Goal: Entertainment & Leisure: Consume media (video, audio)

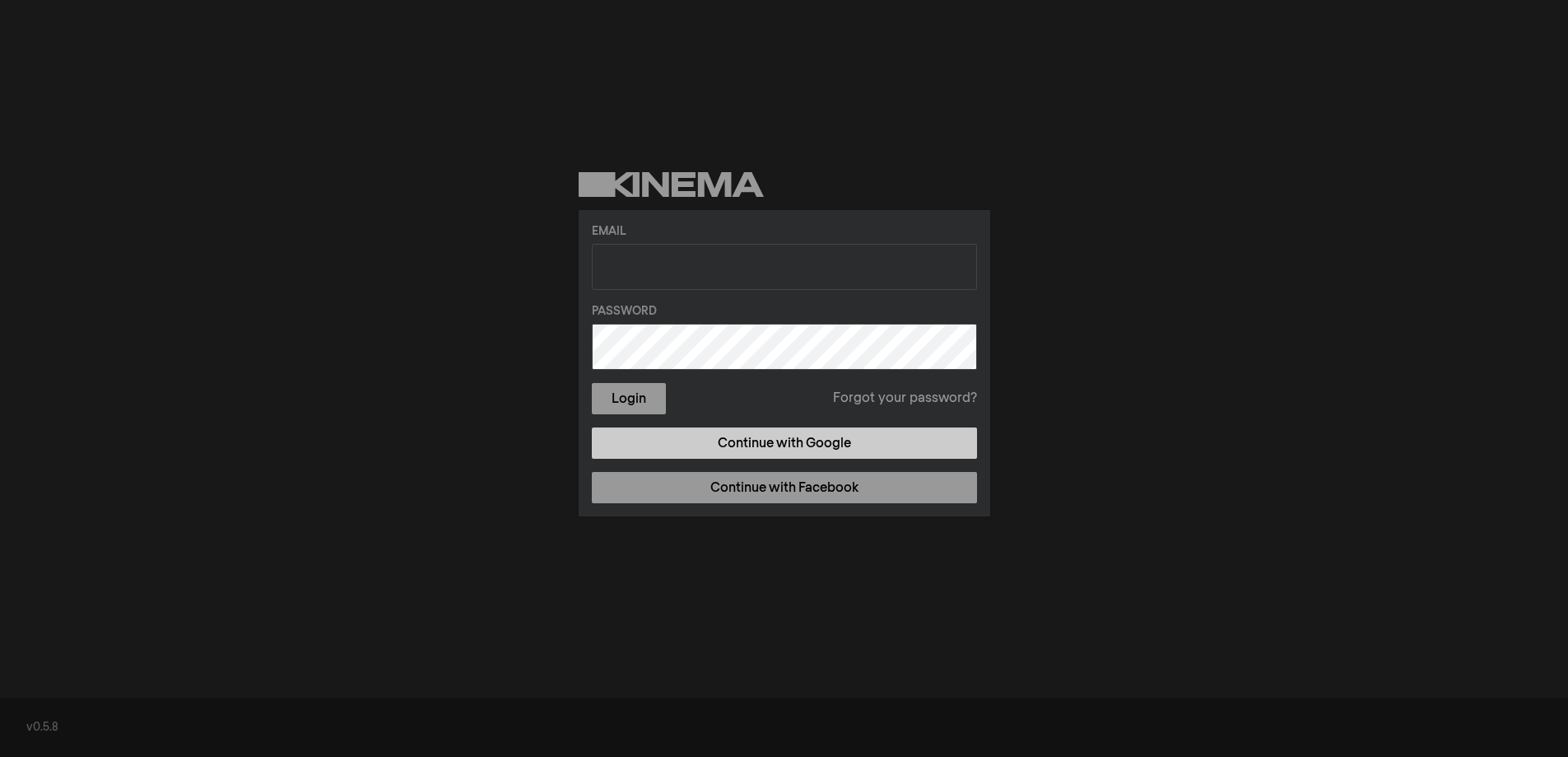
click at [783, 431] on link "Continue with Google" at bounding box center [784, 443] width 385 height 31
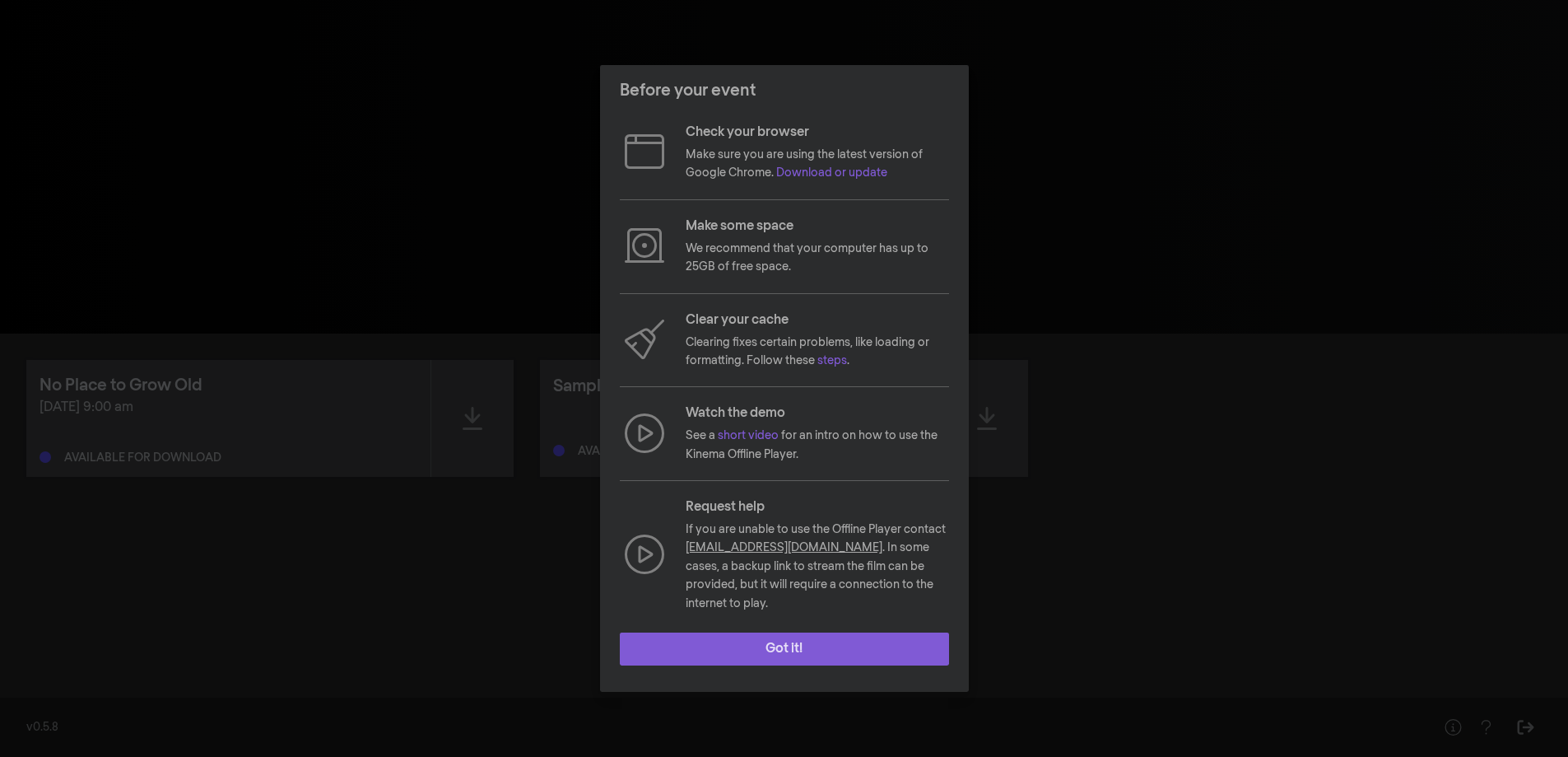
click at [786, 632] on button "Got it!" at bounding box center [784, 649] width 330 height 33
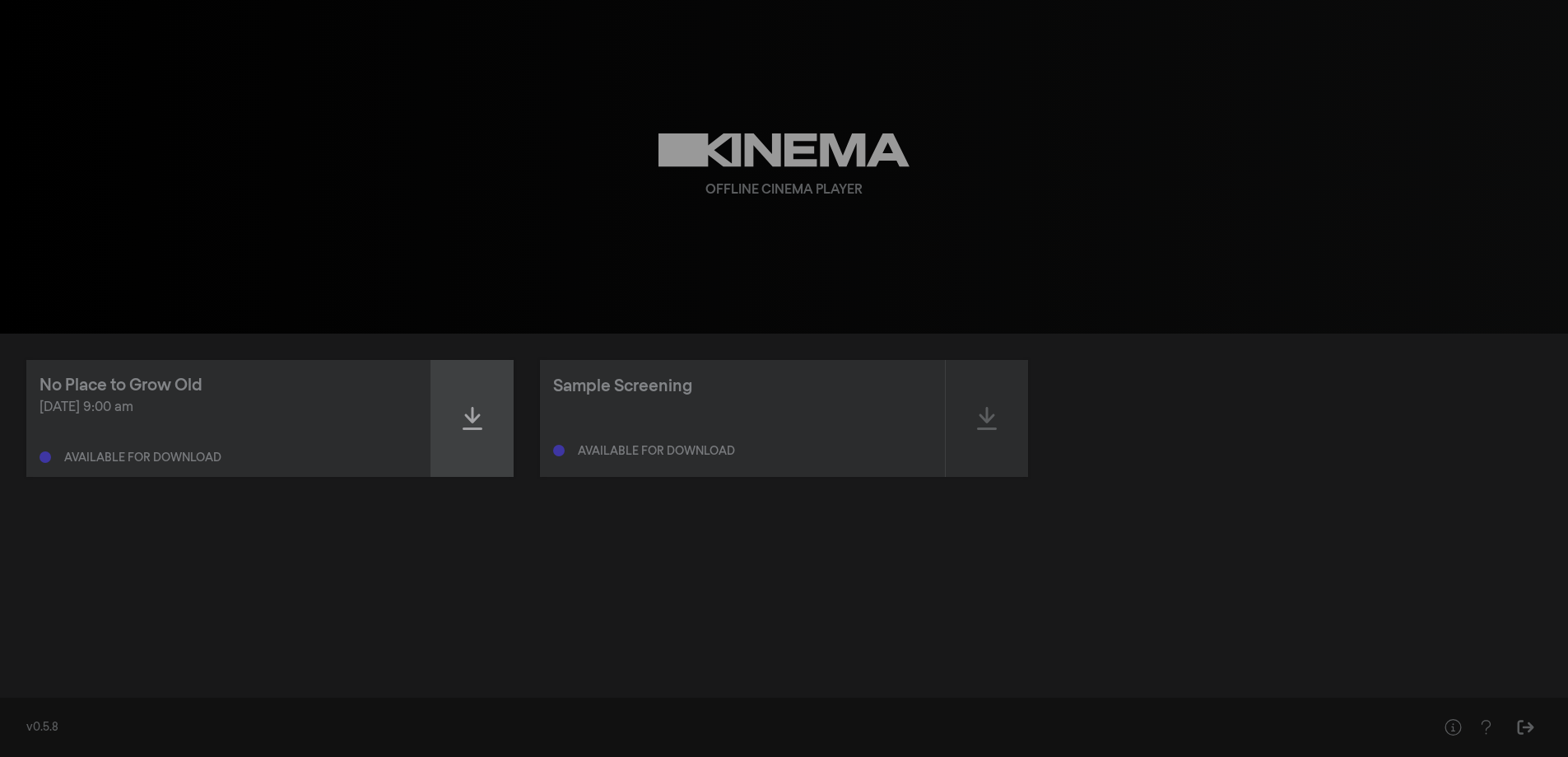
click at [477, 416] on icon at bounding box center [473, 418] width 20 height 23
click at [463, 414] on icon at bounding box center [473, 417] width 20 height 26
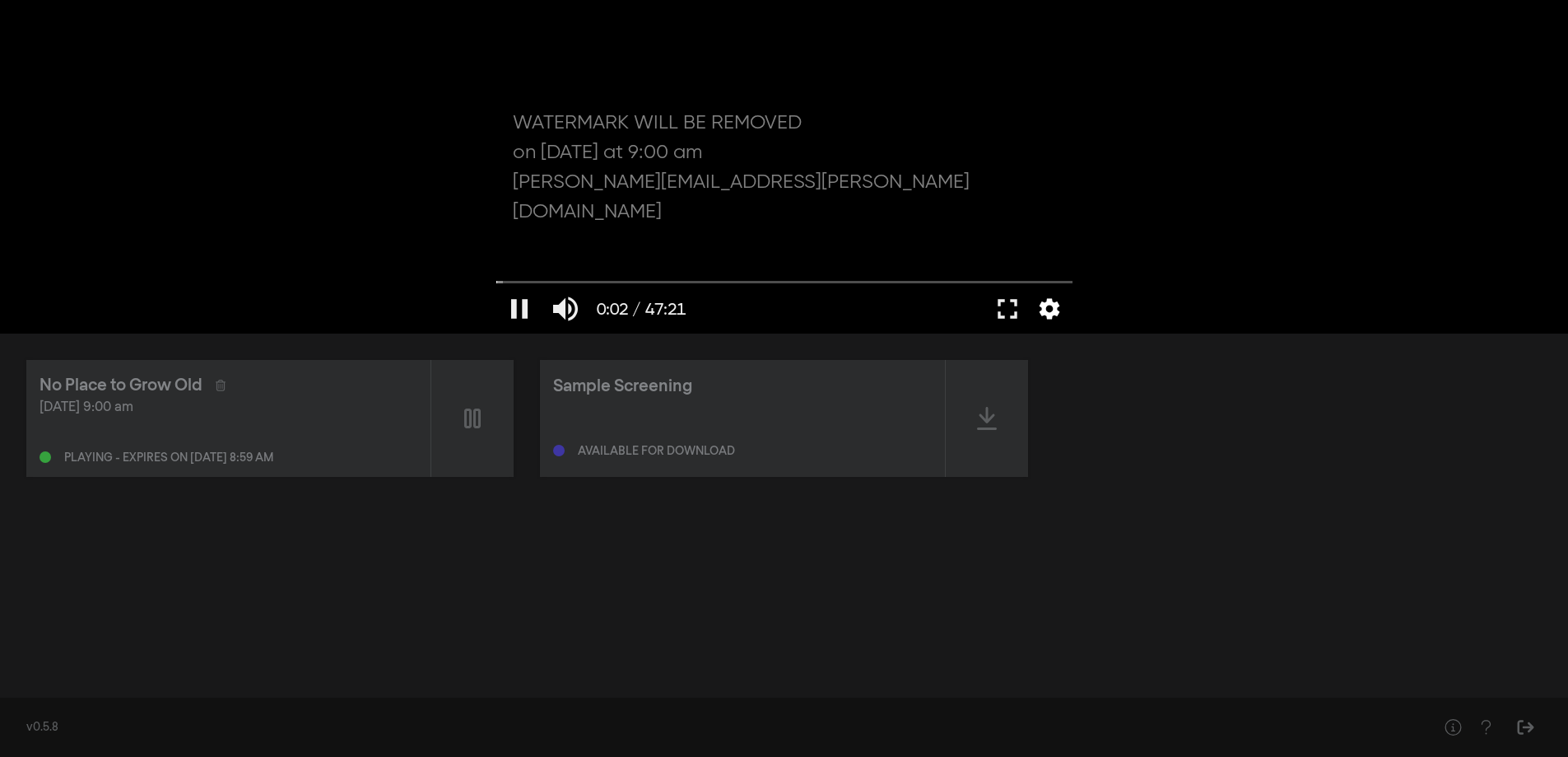
click at [1046, 300] on button "settings" at bounding box center [1050, 308] width 38 height 49
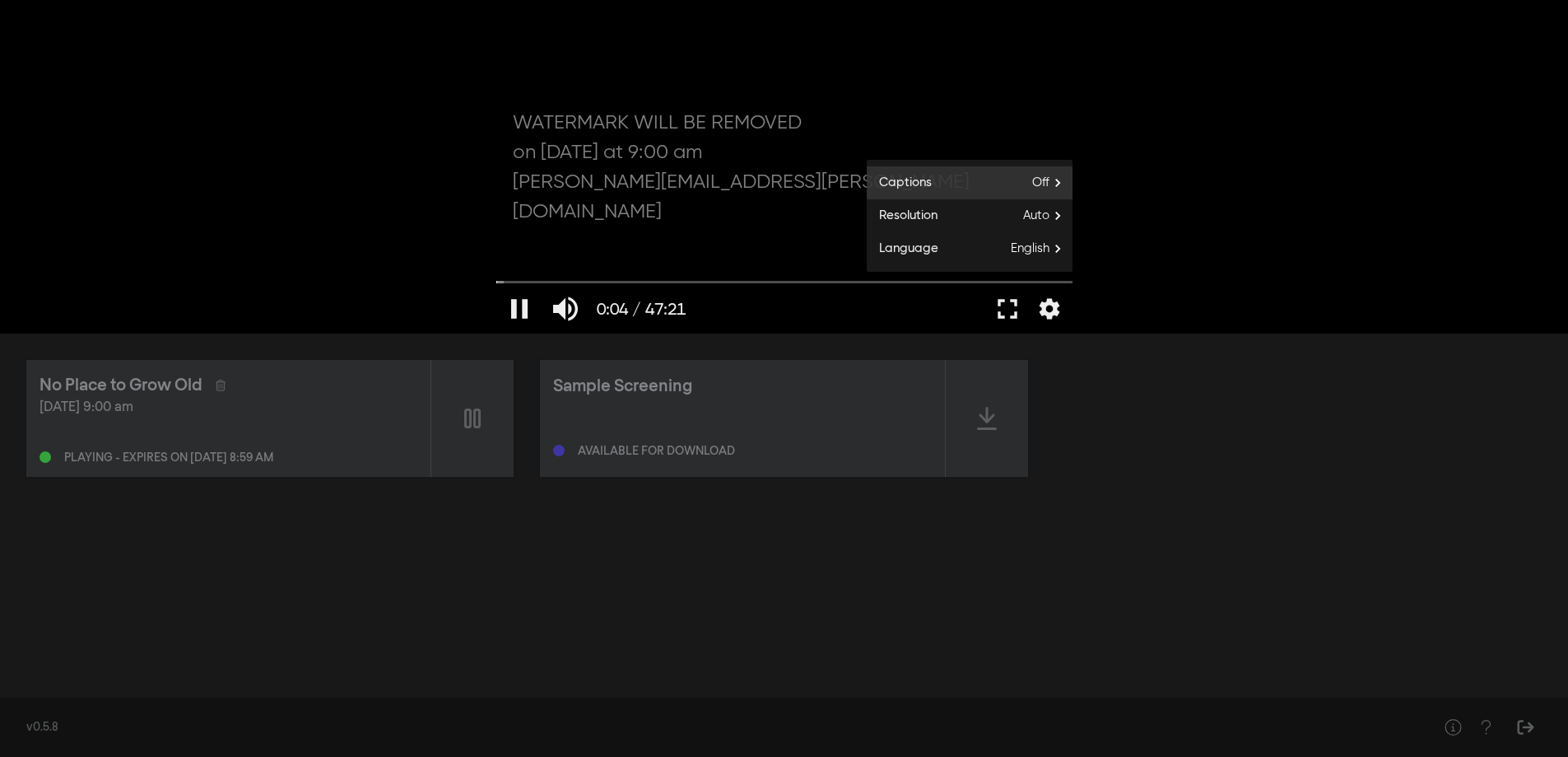
click at [1043, 179] on span "Off" at bounding box center [1052, 183] width 40 height 25
click at [922, 228] on span "English" at bounding box center [918, 228] width 39 height 19
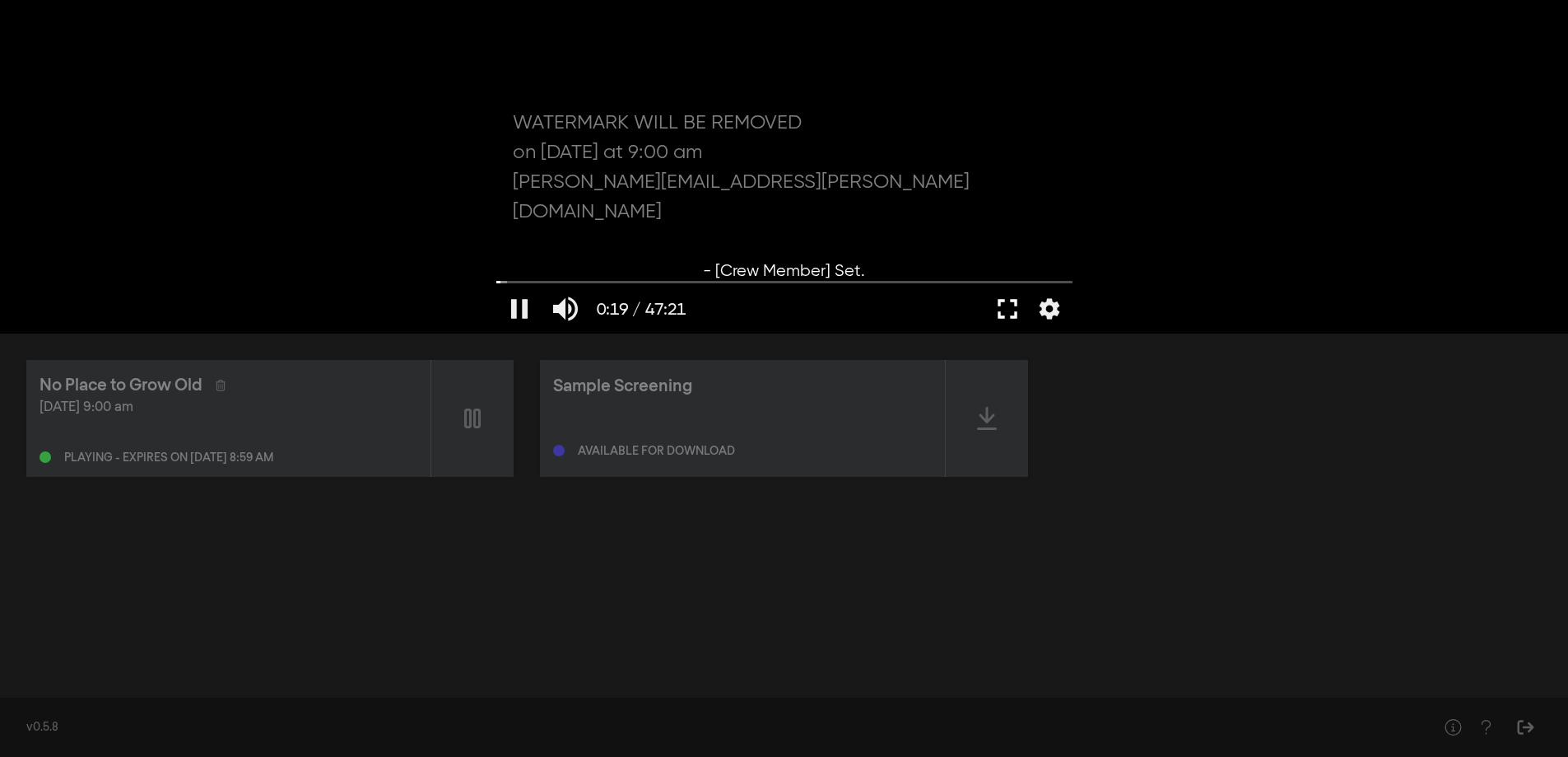
click at [1003, 312] on button "fullscreen" at bounding box center [1007, 308] width 46 height 49
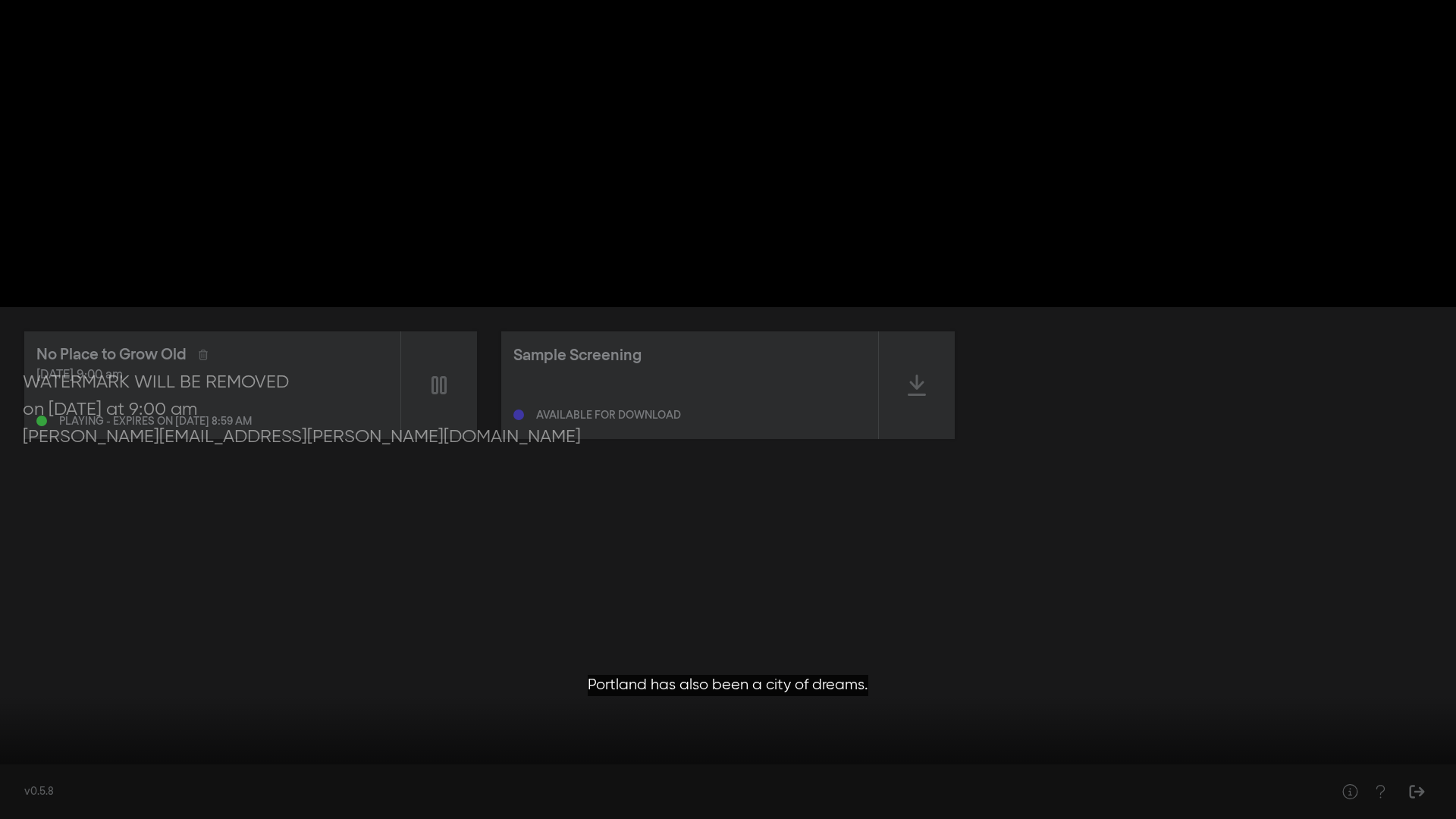
click at [35, 696] on button "pause" at bounding box center [28, 796] width 42 height 45
type input "56.052522"
click at [1386, 696] on button "fullscreen_exit" at bounding box center [1388, 796] width 42 height 45
